Goal: Obtain resource: Download file/media

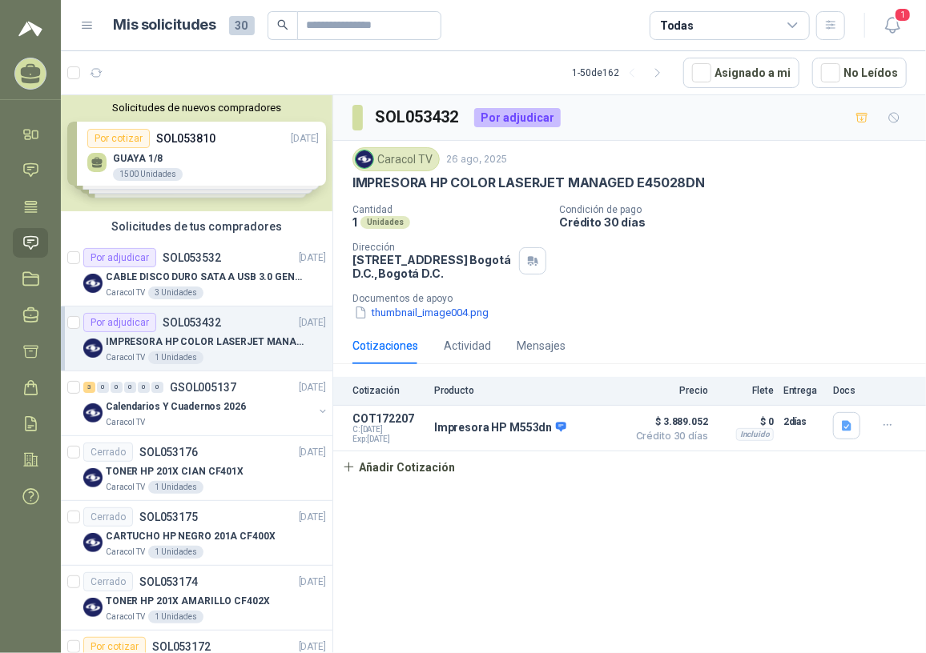
click at [202, 346] on p "IMPRESORA HP COLOR LASERJET MANAGED E45028DN" at bounding box center [205, 342] width 199 height 15
click at [193, 400] on p "Calendarios Y Cuadernos 2026" at bounding box center [176, 407] width 140 height 15
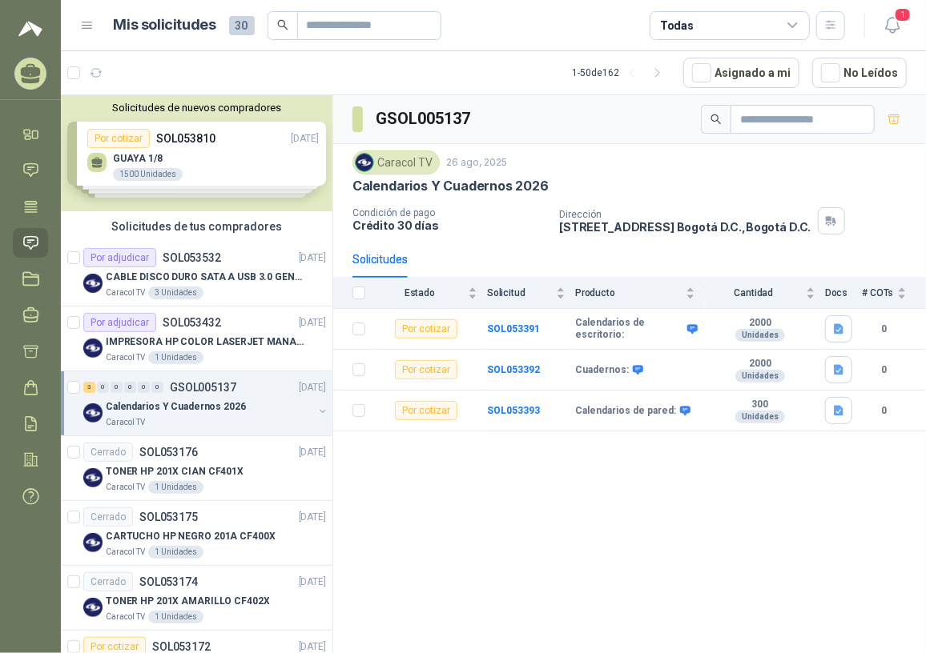
click at [187, 413] on p "Calendarios Y Cuadernos 2026" at bounding box center [176, 407] width 140 height 15
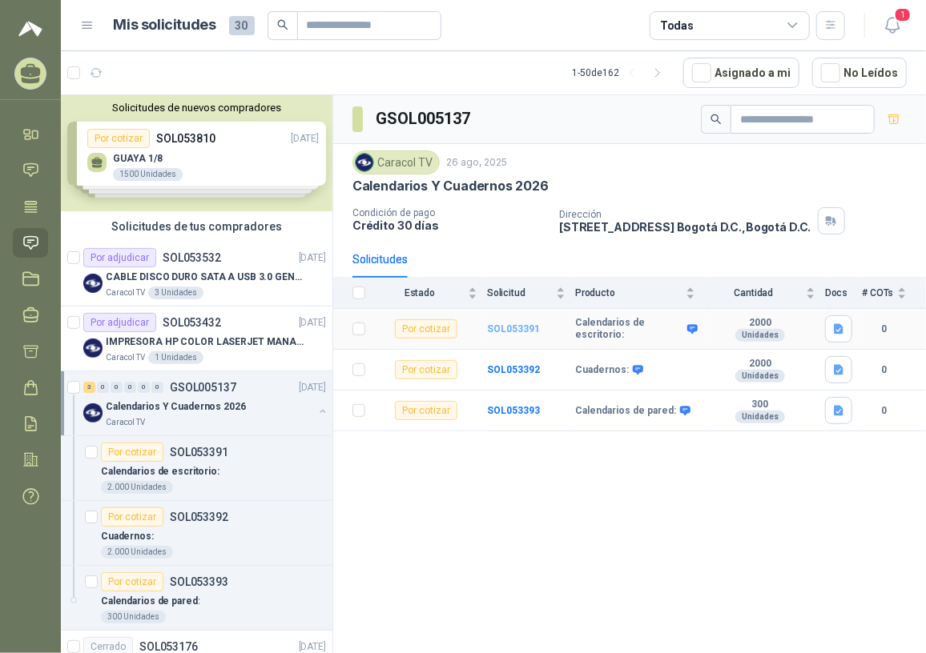
click at [531, 329] on b "SOL053391" at bounding box center [513, 329] width 53 height 11
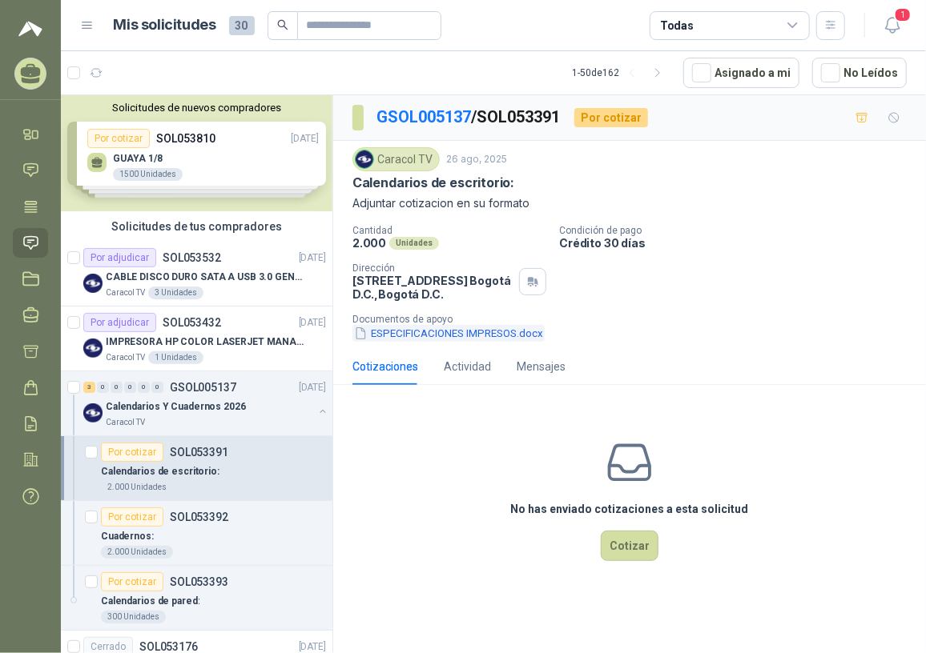
click at [492, 336] on button "ESPECIFICACIONES IMPRESOS.docx" at bounding box center [448, 333] width 192 height 17
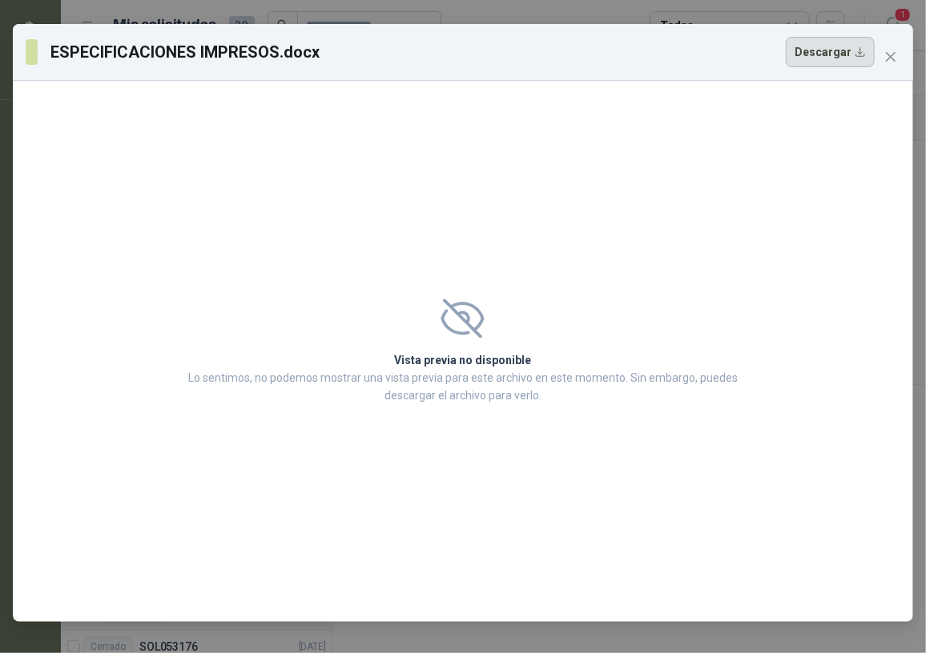
click at [816, 54] on button "Descargar" at bounding box center [830, 52] width 89 height 30
click at [358, 179] on div "Vista previa no disponible Lo sentimos, no podemos mostrar una vista previa par…" at bounding box center [463, 351] width 900 height 541
drag, startPoint x: 883, startPoint y: 58, endPoint x: 881, endPoint y: 115, distance: 56.9
click at [883, 58] on span "Close" at bounding box center [891, 56] width 26 height 13
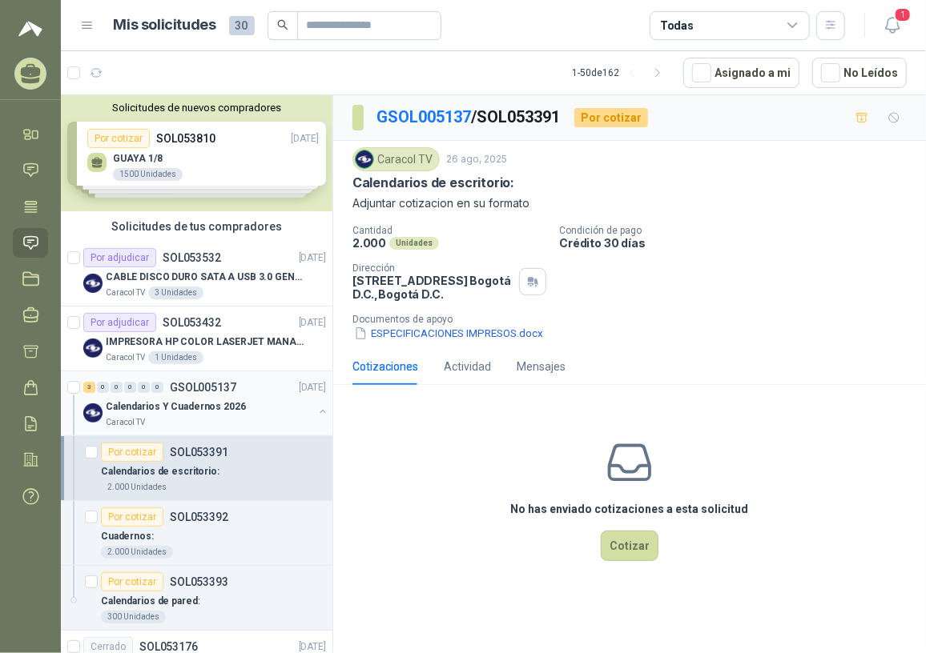
drag, startPoint x: 199, startPoint y: 408, endPoint x: 206, endPoint y: 420, distance: 13.6
click at [199, 408] on p "Calendarios Y Cuadernos 2026" at bounding box center [176, 407] width 140 height 15
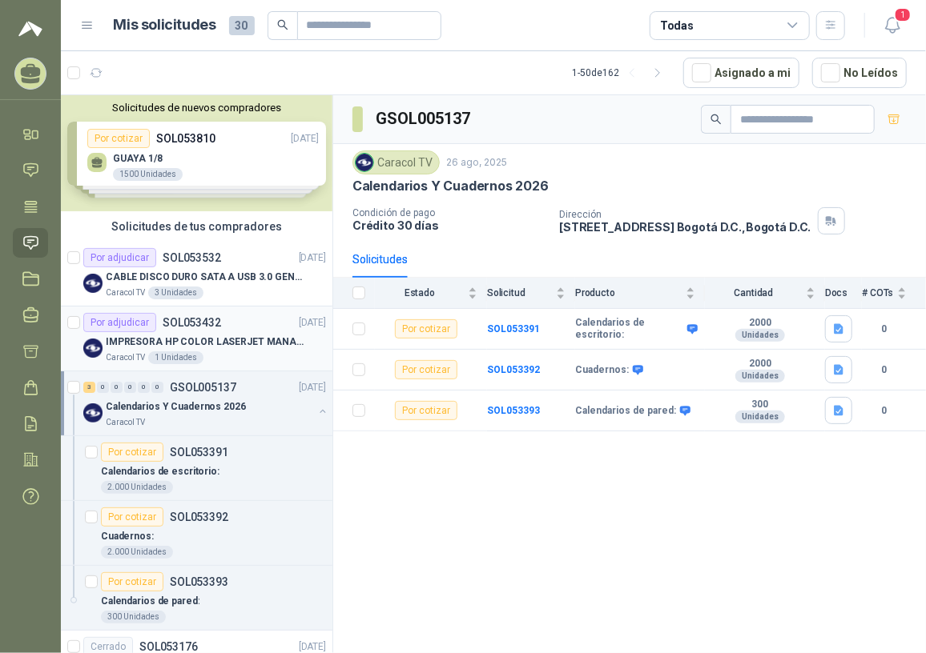
drag, startPoint x: 211, startPoint y: 352, endPoint x: 221, endPoint y: 361, distance: 14.2
click at [211, 353] on div "Caracol TV 1 Unidades" at bounding box center [216, 358] width 220 height 13
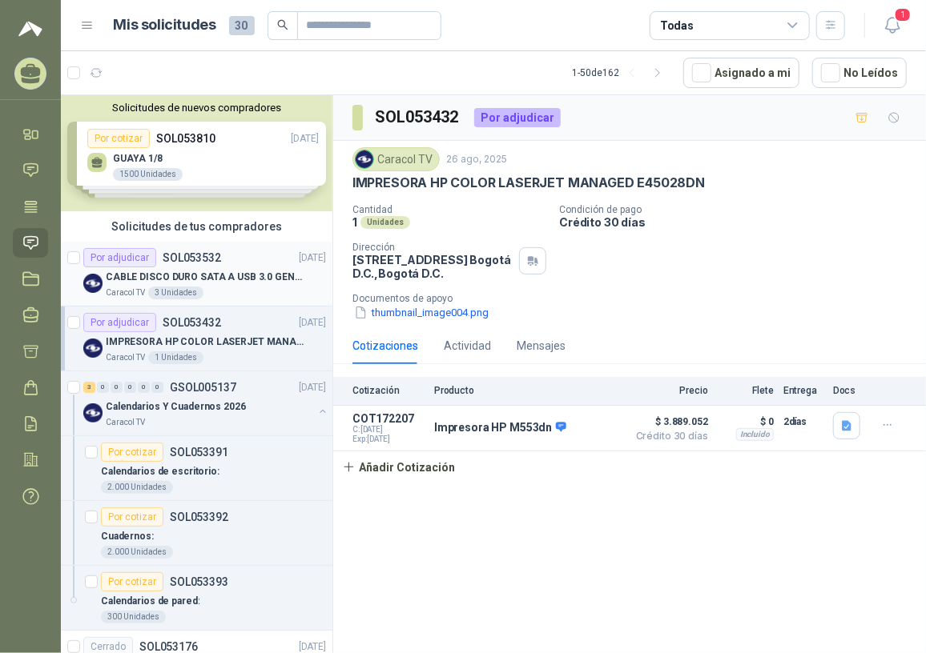
click at [222, 283] on p "CABLE DISCO DURO SATA A USB 3.0 GENERICO" at bounding box center [205, 277] width 199 height 15
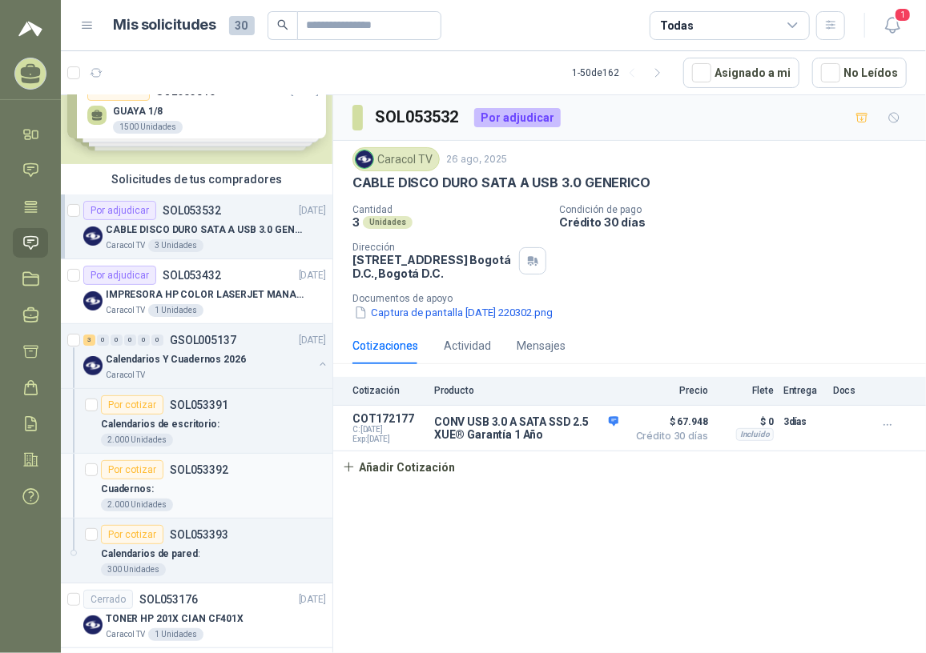
scroll to position [72, 0]
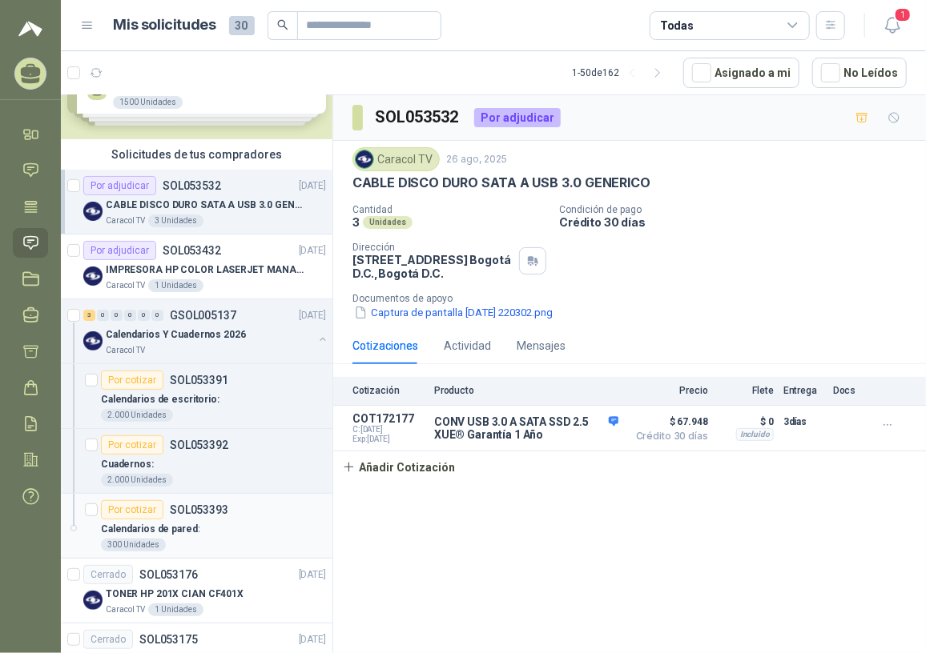
click at [168, 528] on p "Calendarios de pared:" at bounding box center [150, 529] width 99 height 15
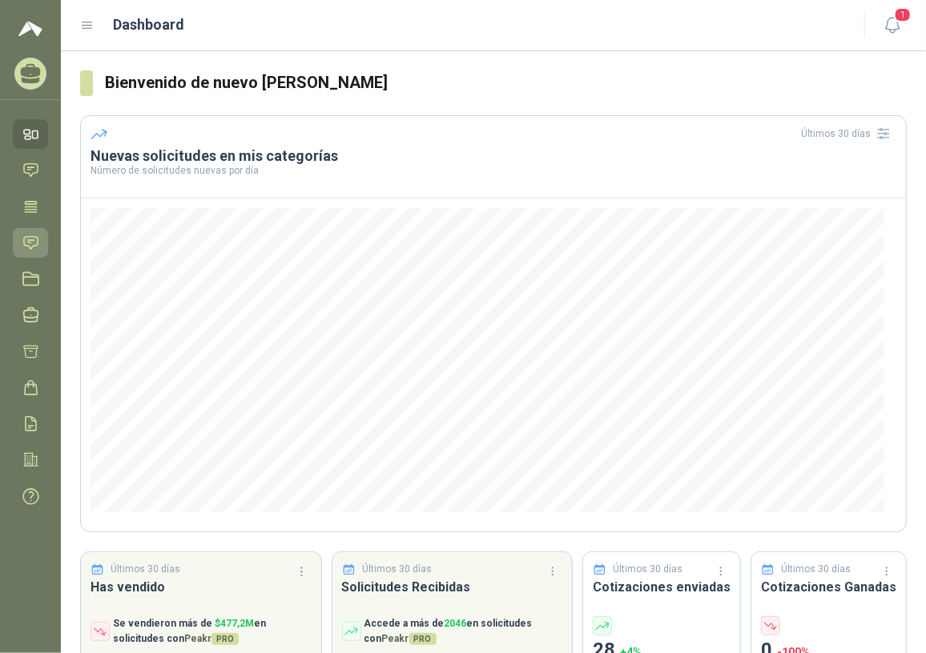
click at [30, 240] on icon at bounding box center [31, 242] width 14 height 13
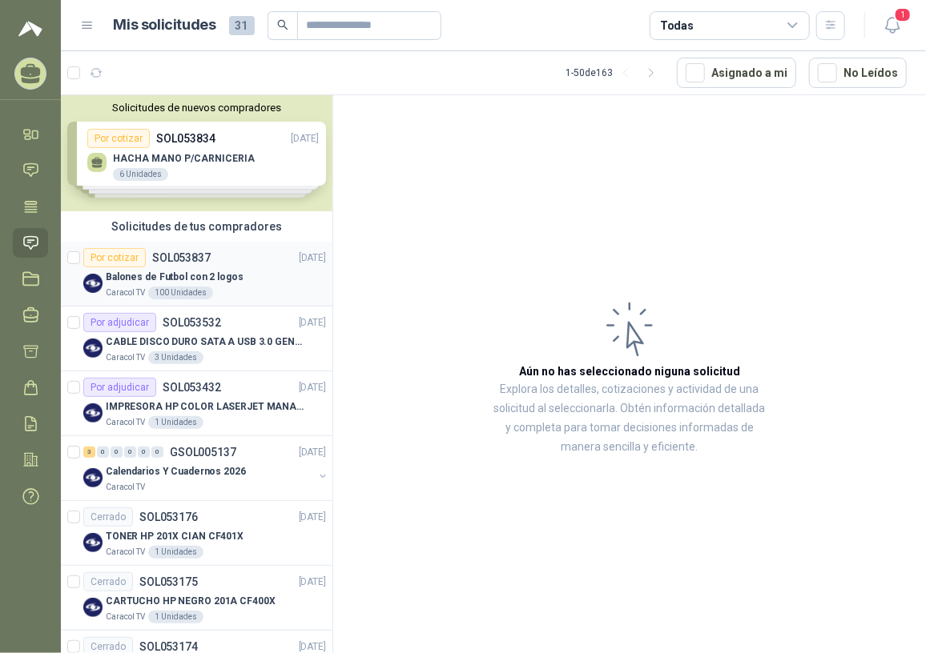
click at [192, 265] on div "Por cotizar SOL053837" at bounding box center [146, 257] width 127 height 19
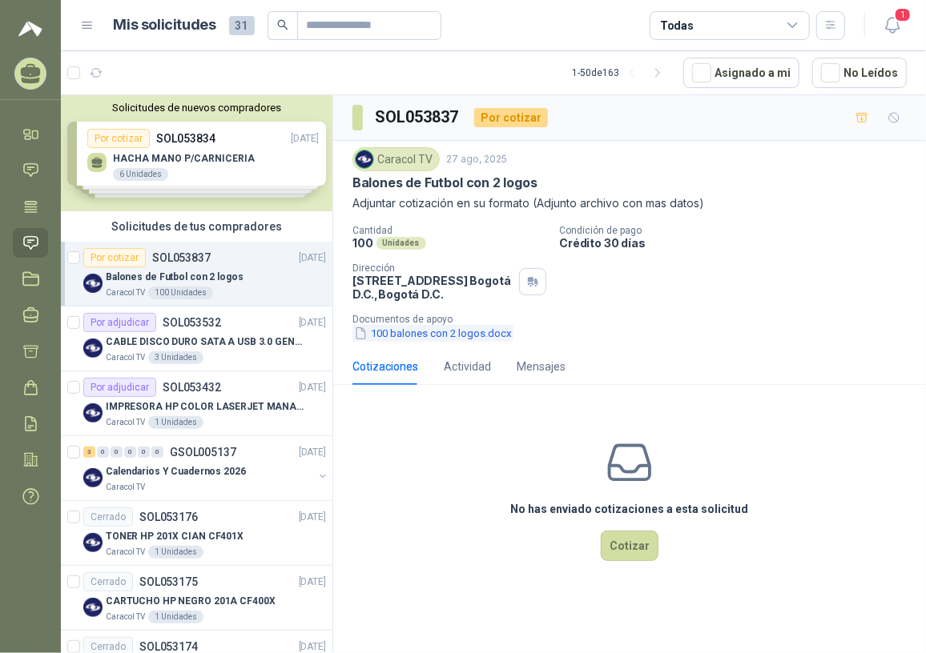
click at [448, 331] on button "100 balones con 2 logos.docx" at bounding box center [432, 333] width 161 height 17
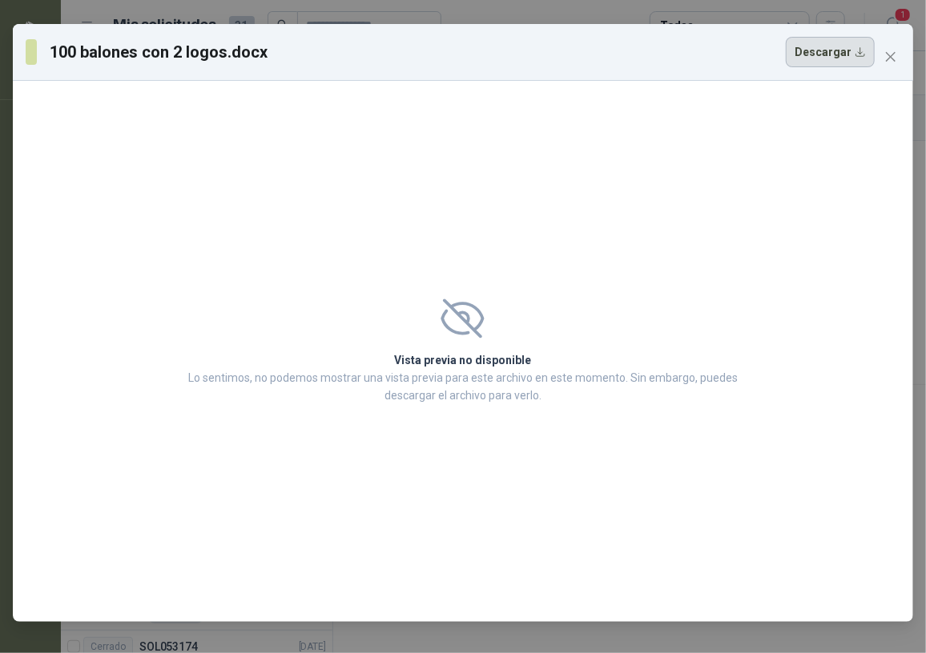
click at [835, 58] on button "Descargar" at bounding box center [830, 52] width 89 height 30
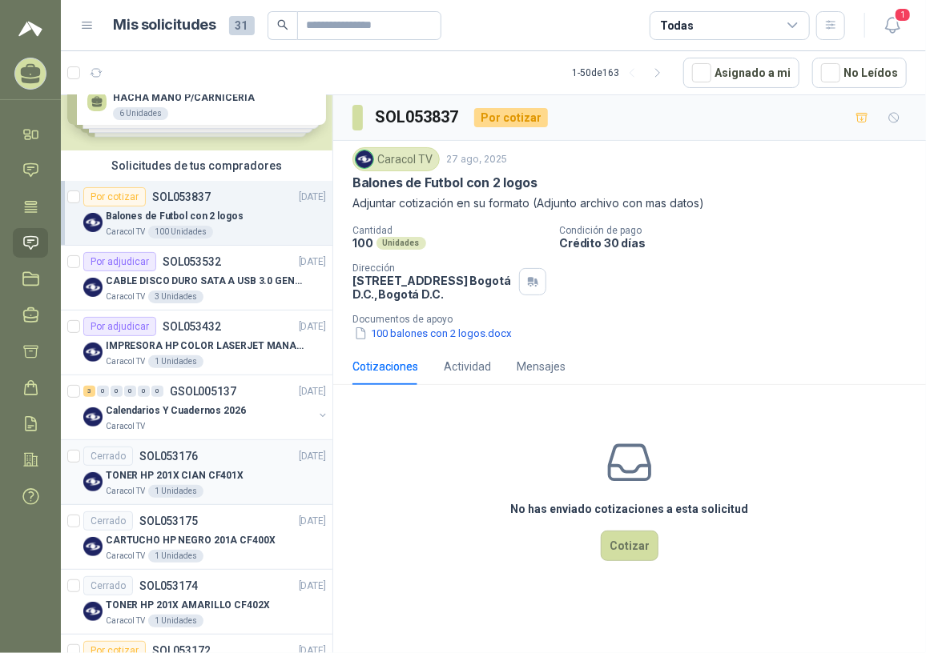
scroll to position [145, 0]
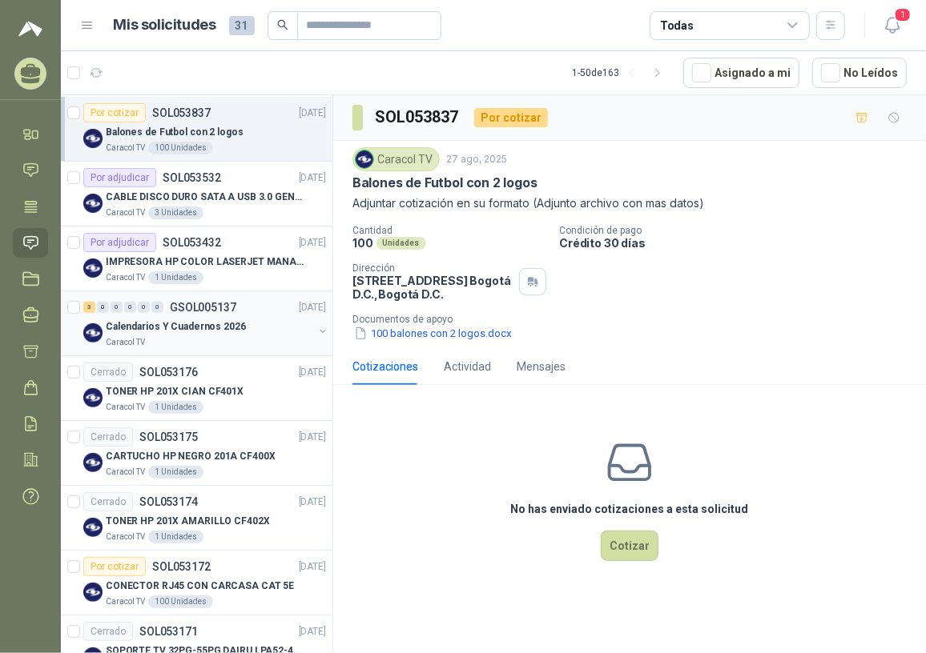
click at [178, 332] on p "Calendarios Y Cuadernos 2026" at bounding box center [176, 327] width 140 height 15
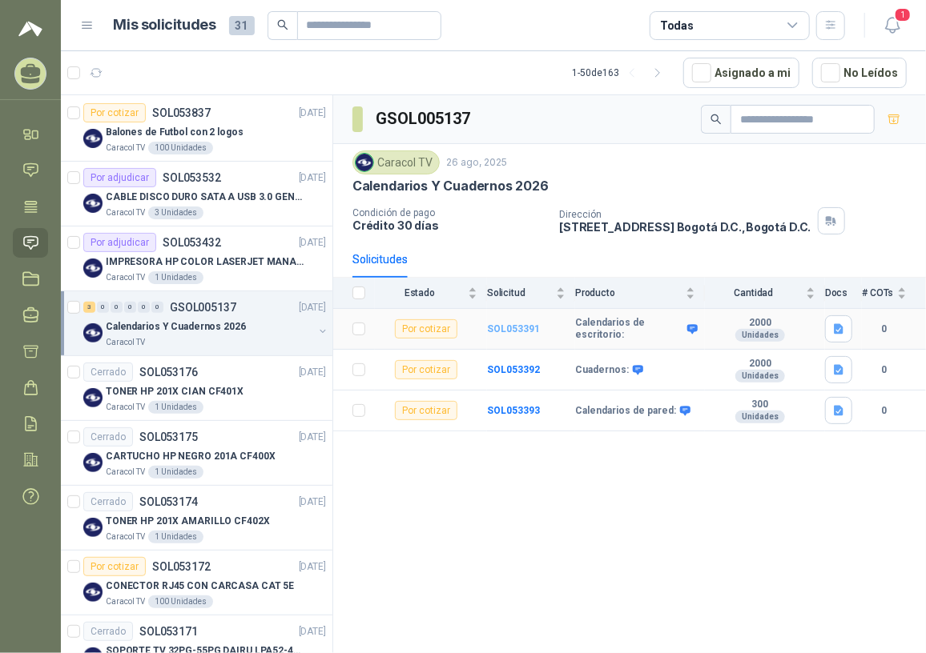
click at [519, 332] on b "SOL053391" at bounding box center [513, 329] width 53 height 11
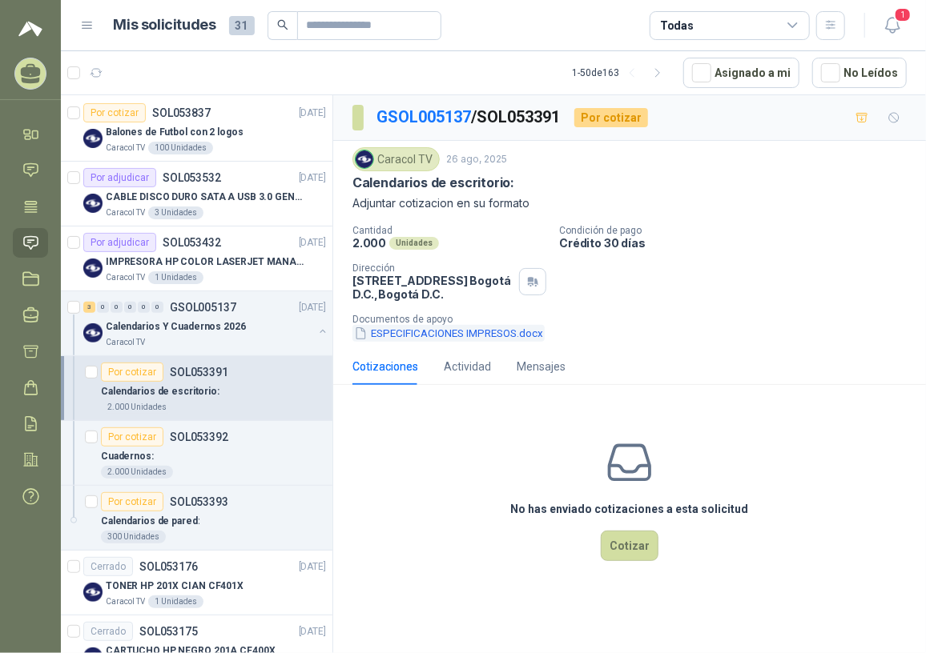
click at [471, 330] on button "ESPECIFICACIONES IMPRESOS.docx" at bounding box center [448, 333] width 192 height 17
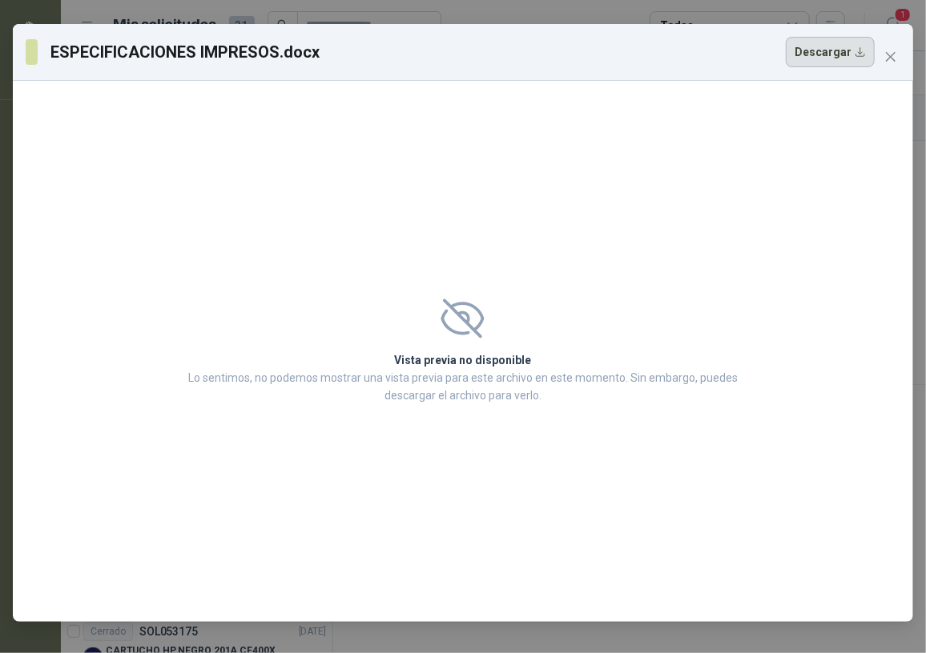
click at [818, 61] on button "Descargar" at bounding box center [830, 52] width 89 height 30
click at [892, 54] on icon "close" at bounding box center [891, 57] width 10 height 10
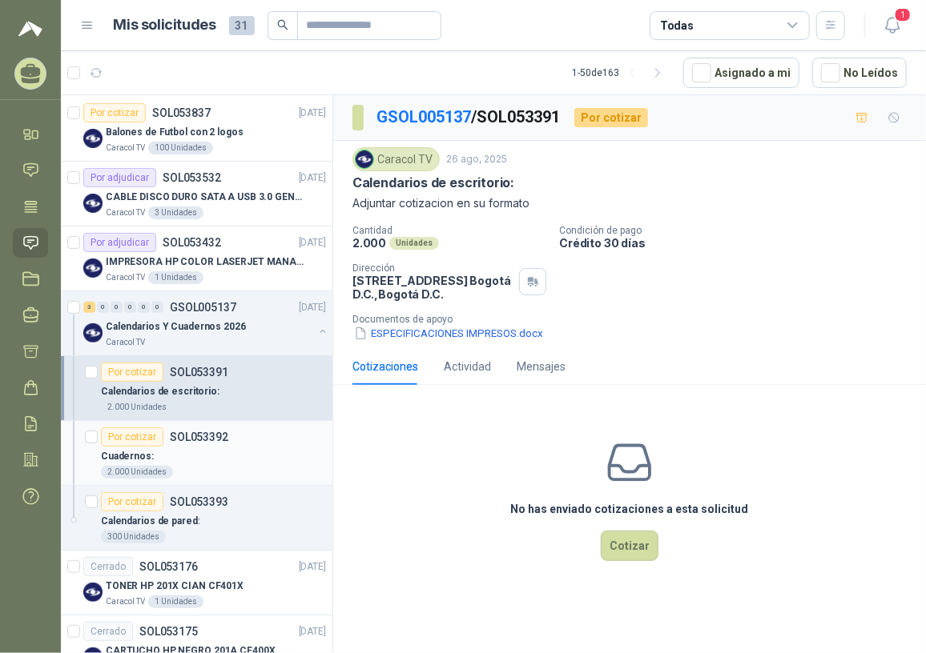
click at [171, 435] on p "SOL053392" at bounding box center [199, 437] width 58 height 11
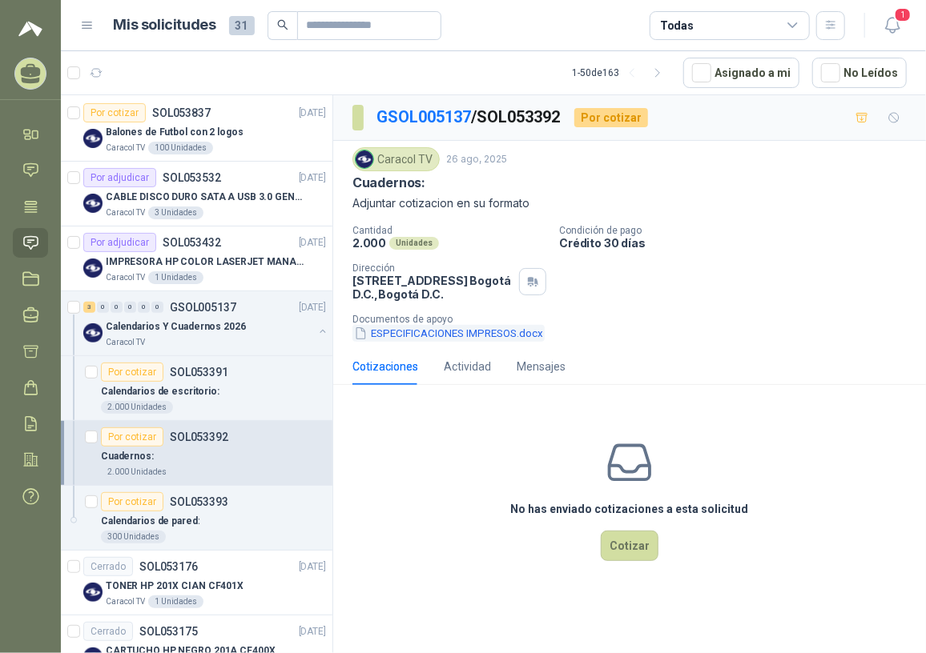
click at [424, 336] on button "ESPECIFICACIONES IMPRESOS.docx" at bounding box center [448, 333] width 192 height 17
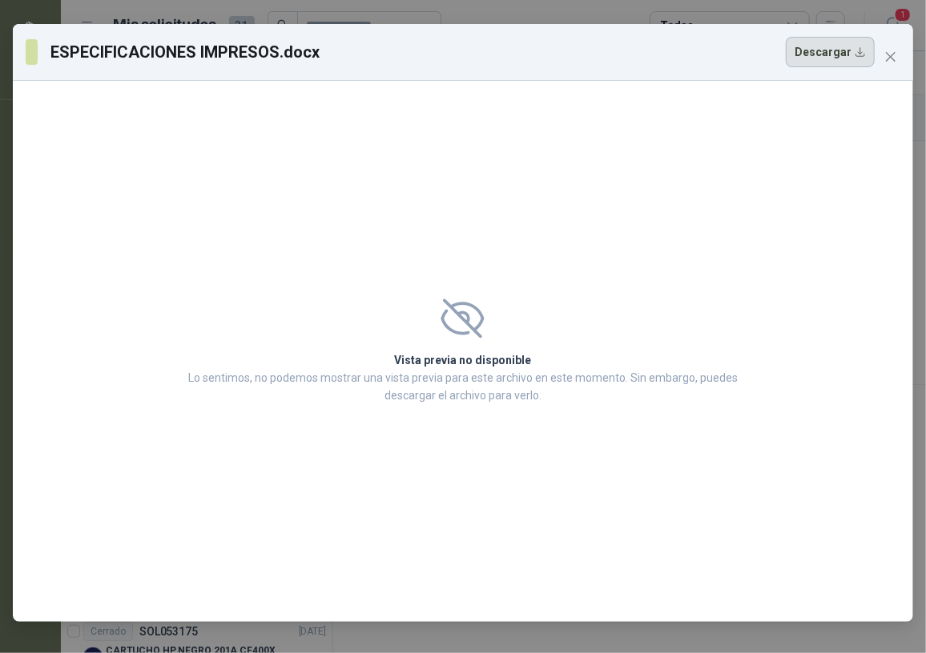
click at [808, 60] on button "Descargar" at bounding box center [830, 52] width 89 height 30
drag, startPoint x: 900, startPoint y: 56, endPoint x: 552, endPoint y: 121, distance: 354.3
click at [552, 121] on div "Vista previa no disponible Lo sentimos, no podemos mostrar una vista previa par…" at bounding box center [463, 351] width 900 height 541
drag, startPoint x: 841, startPoint y: 53, endPoint x: 558, endPoint y: 90, distance: 285.1
click at [538, 98] on div "Vista previa no disponible Lo sentimos, no podemos mostrar una vista previa par…" at bounding box center [463, 351] width 900 height 541
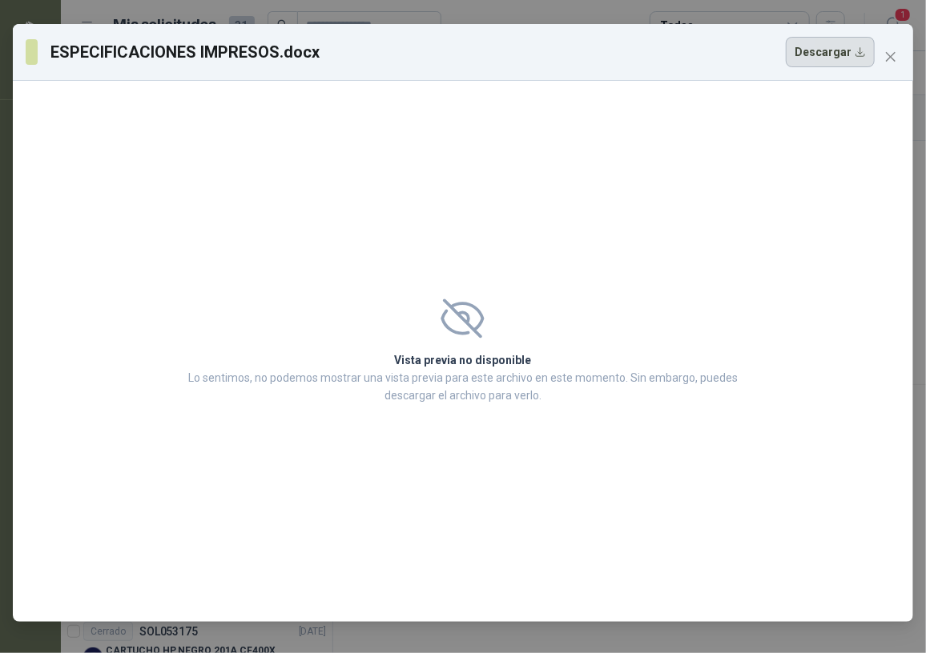
click at [825, 45] on button "Descargar" at bounding box center [830, 52] width 89 height 30
drag, startPoint x: 859, startPoint y: 127, endPoint x: 887, endPoint y: 96, distance: 42.0
click at [859, 127] on div "Vista previa no disponible Lo sentimos, no podemos mostrar una vista previa par…" at bounding box center [463, 351] width 900 height 541
click at [887, 58] on icon "close" at bounding box center [890, 56] width 13 height 13
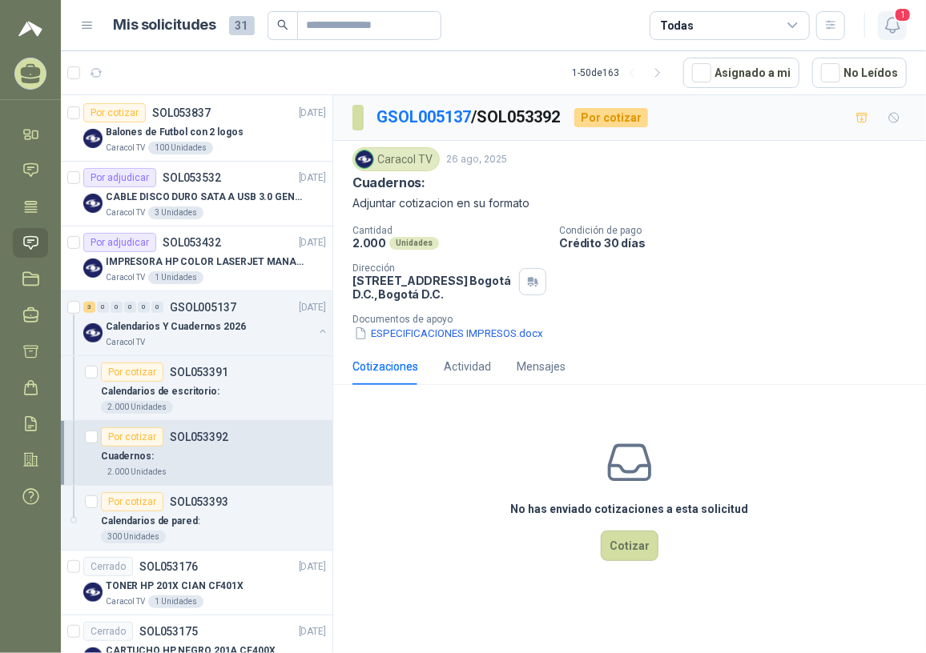
click at [903, 19] on span "1" at bounding box center [903, 14] width 18 height 15
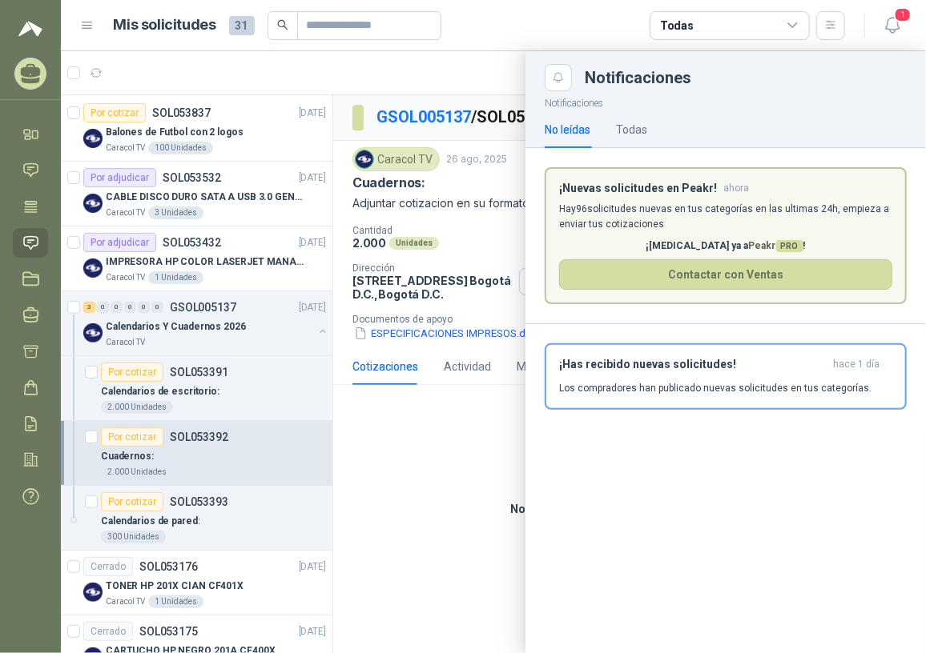
click at [384, 469] on div at bounding box center [493, 352] width 865 height 602
